Goal: Transaction & Acquisition: Obtain resource

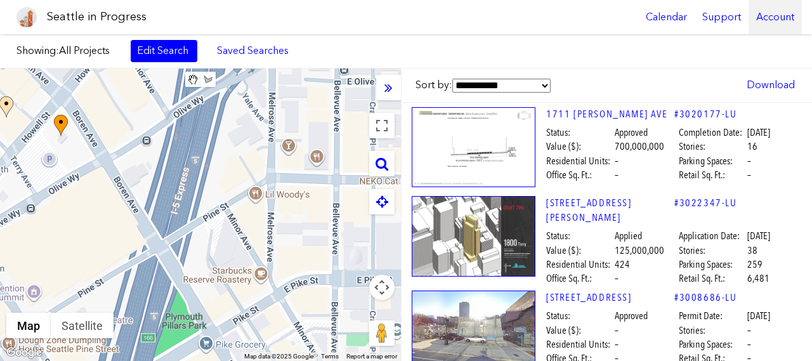
click at [783, 22] on div "Account" at bounding box center [775, 17] width 53 height 34
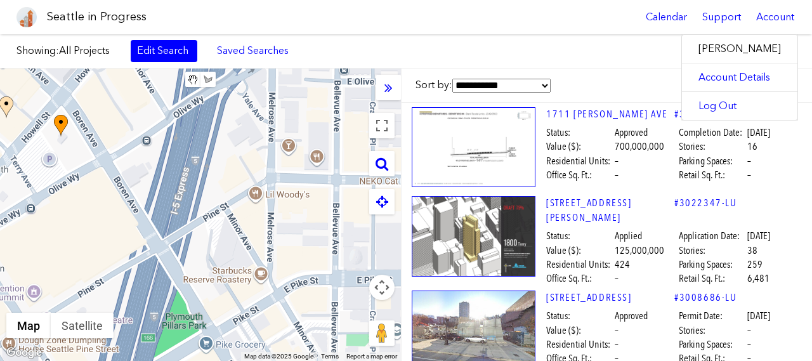
click at [597, 55] on div "Showing: All Projects Edit Search Saved Searches Added to Saved Searches Done C…" at bounding box center [406, 51] width 812 height 34
click at [383, 90] on div at bounding box center [388, 87] width 25 height 25
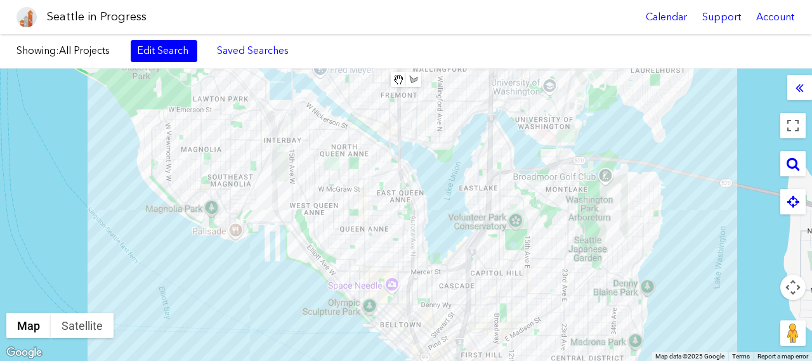
drag, startPoint x: 528, startPoint y: 102, endPoint x: 496, endPoint y: 241, distance: 141.9
click at [496, 241] on div at bounding box center [406, 215] width 812 height 293
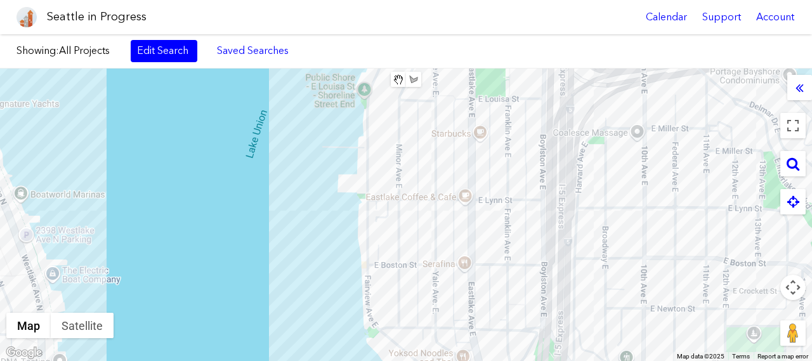
drag, startPoint x: 411, startPoint y: 247, endPoint x: 432, endPoint y: 190, distance: 60.6
click at [432, 190] on div at bounding box center [406, 215] width 812 height 293
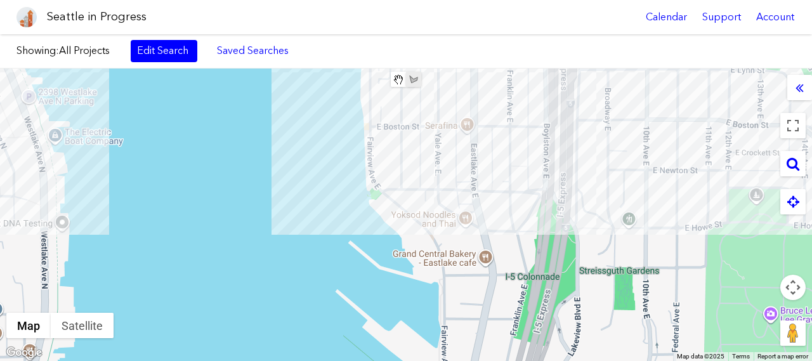
drag, startPoint x: 410, startPoint y: 237, endPoint x: 410, endPoint y: 76, distance: 161.2
click at [410, 76] on div "Clear Area Save Area Area Name: ****** **** Map Terrain Satellite Labels Keyboa…" at bounding box center [406, 215] width 812 height 293
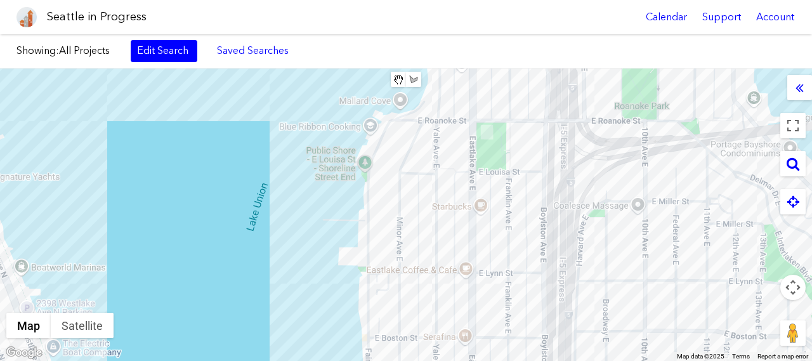
drag, startPoint x: 454, startPoint y: 130, endPoint x: 451, endPoint y: 366, distance: 236.1
click at [451, 360] on html "Seattle in Progress Calendar Support Account About [GEOGRAPHIC_DATA] in Progres…" at bounding box center [406, 180] width 812 height 361
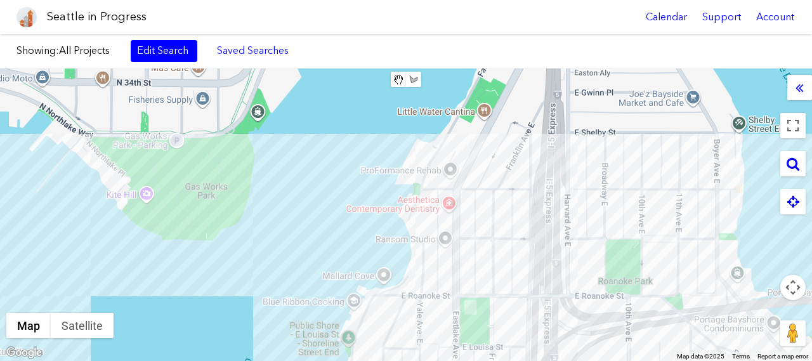
drag, startPoint x: 482, startPoint y: 157, endPoint x: 464, endPoint y: 326, distance: 170.4
click at [464, 326] on div at bounding box center [406, 215] width 812 height 293
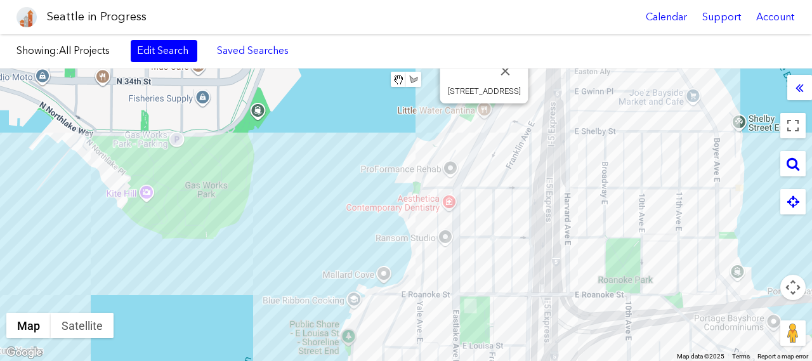
click at [485, 120] on div "[STREET_ADDRESS]" at bounding box center [406, 215] width 812 height 293
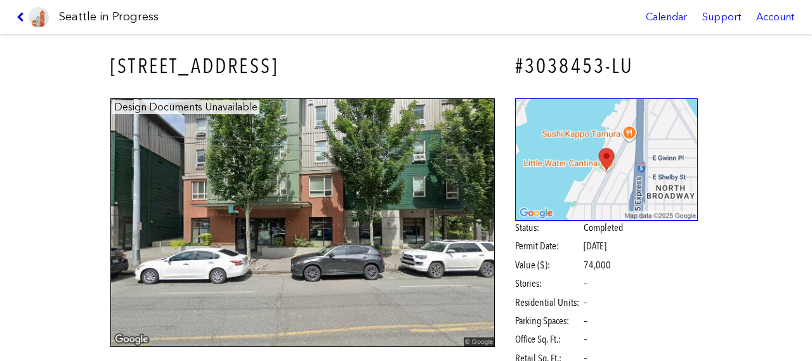
click at [18, 16] on icon at bounding box center [23, 17] width 12 height 10
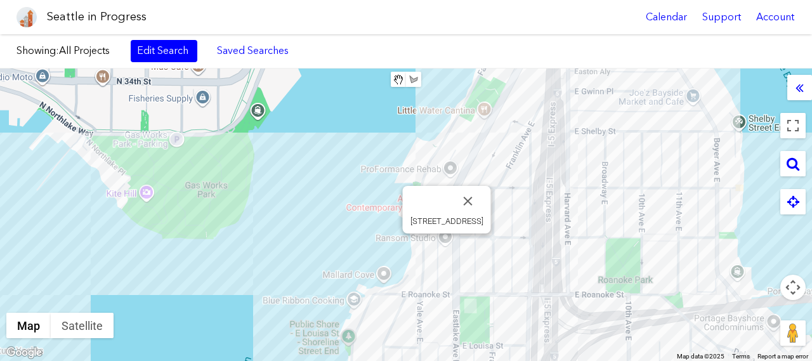
click at [447, 248] on div "[STREET_ADDRESS]" at bounding box center [406, 215] width 812 height 293
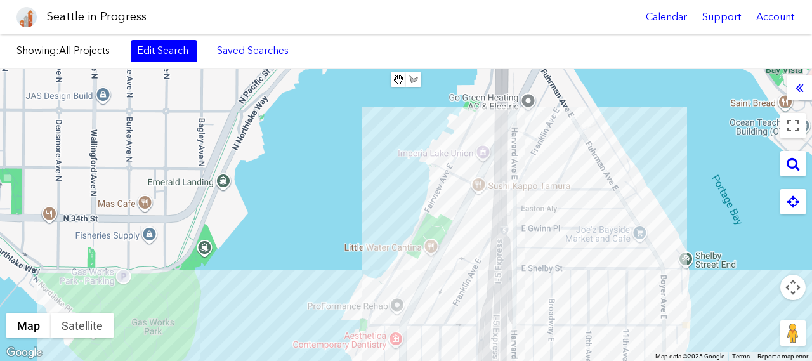
drag, startPoint x: 503, startPoint y: 86, endPoint x: 446, endPoint y: 235, distance: 160.5
click at [446, 235] on div at bounding box center [406, 215] width 812 height 293
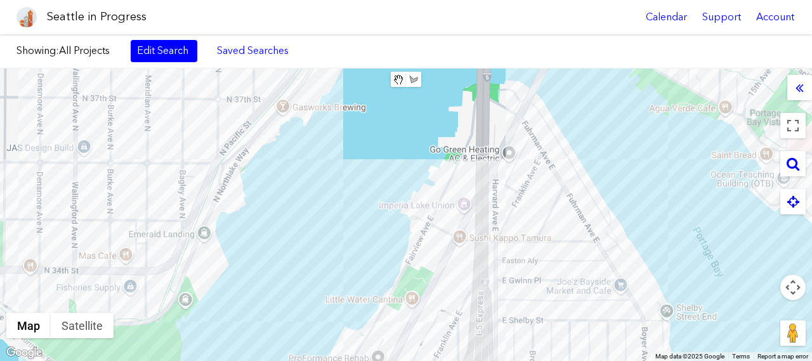
drag, startPoint x: 534, startPoint y: 103, endPoint x: 515, endPoint y: 150, distance: 50.7
click at [515, 150] on div at bounding box center [406, 215] width 812 height 293
click at [444, 242] on div "[STREET_ADDRESS]" at bounding box center [406, 215] width 812 height 293
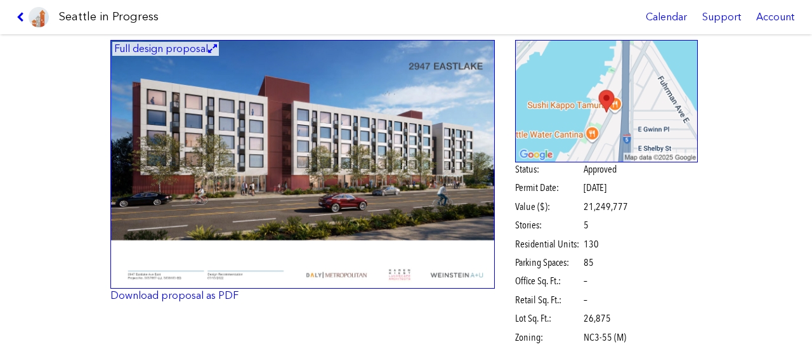
scroll to position [48, 0]
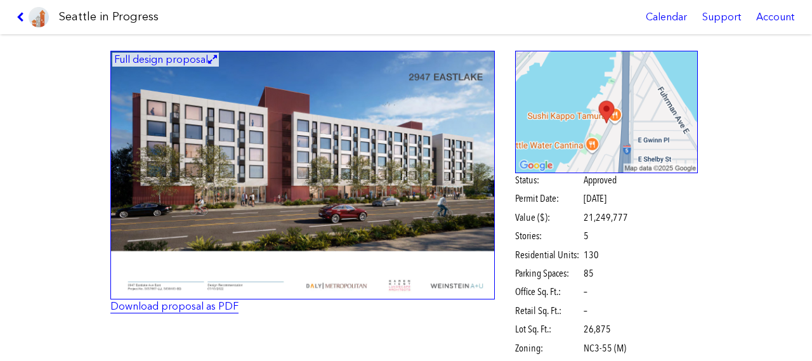
click at [178, 306] on link "Download proposal as PDF" at bounding box center [174, 306] width 128 height 12
